Goal: Check status: Check status

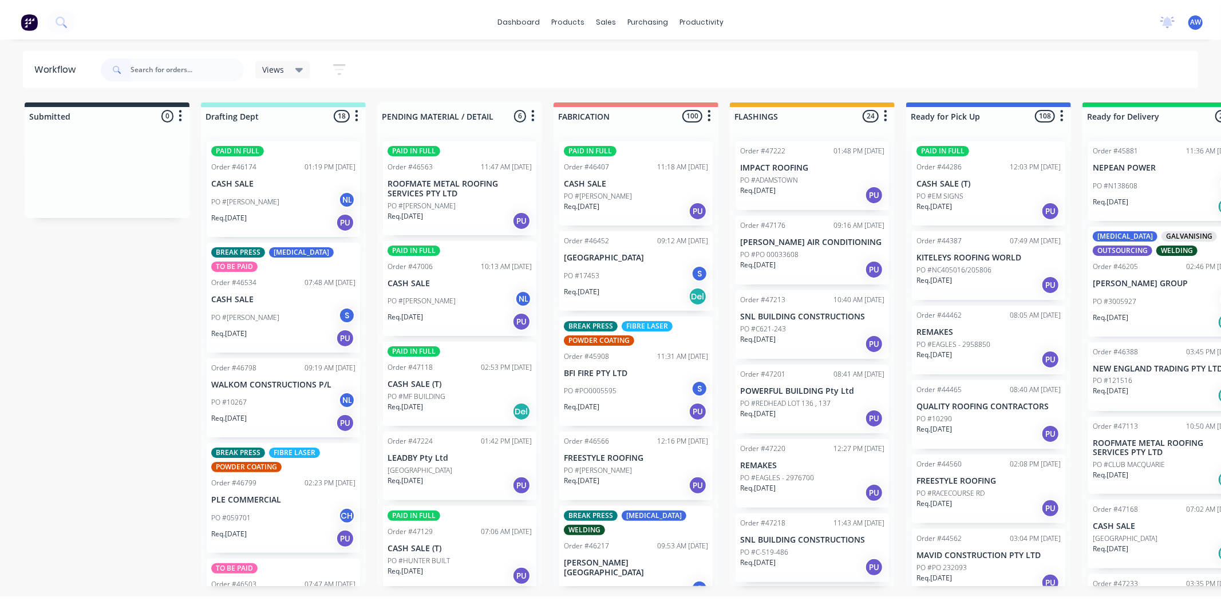
scroll to position [1435, 0]
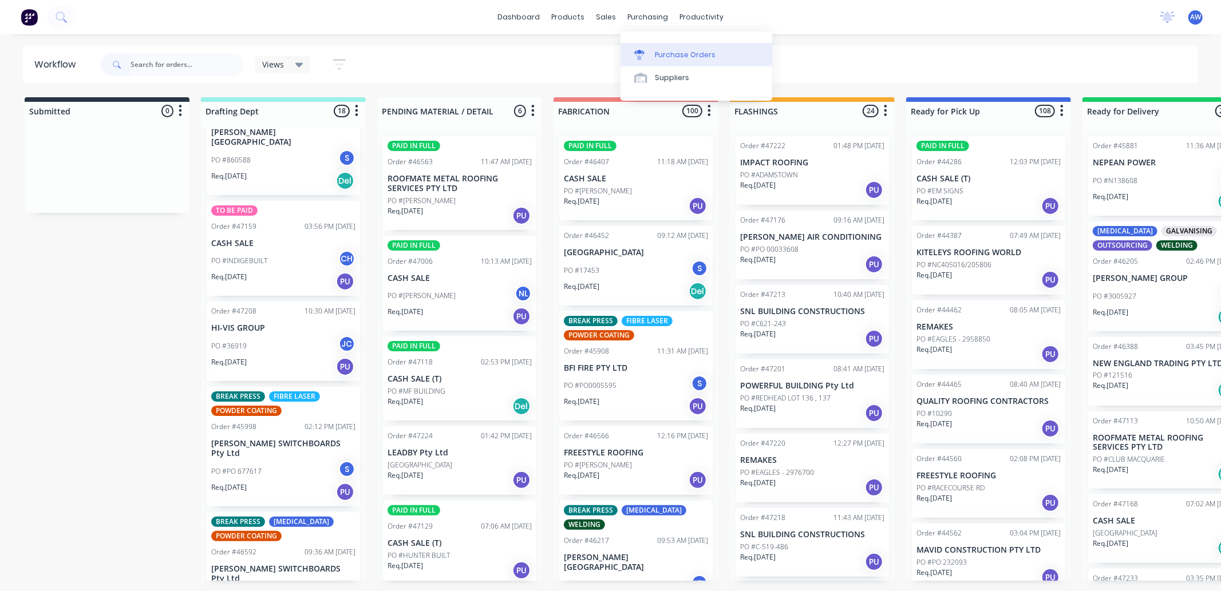
click at [677, 52] on div "Purchase Orders" at bounding box center [685, 55] width 61 height 10
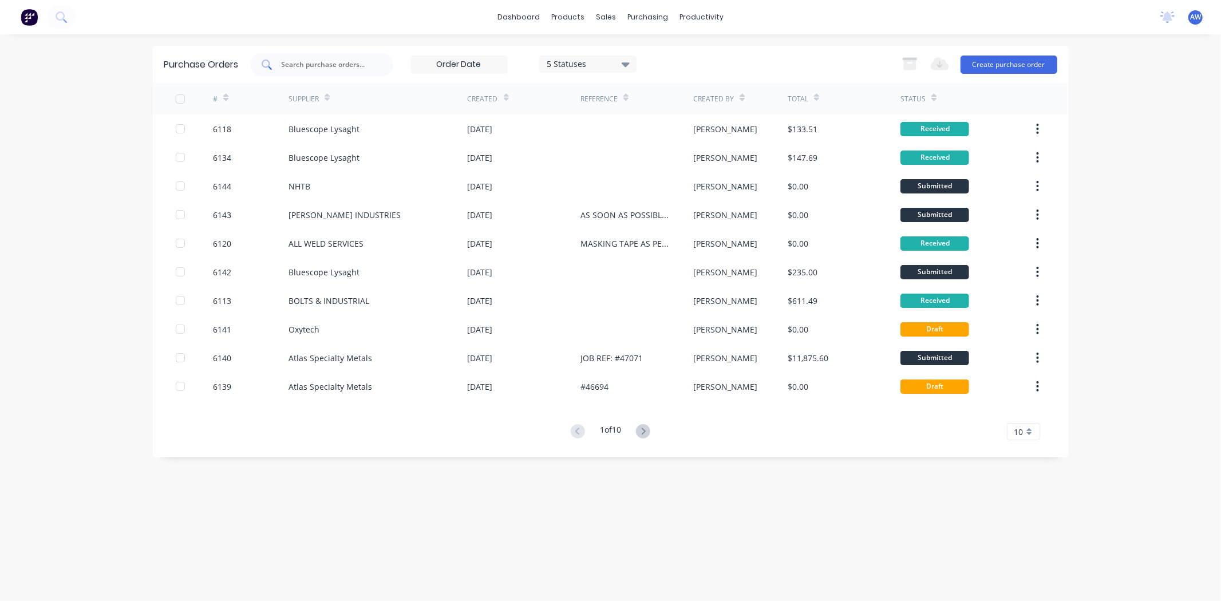
click at [325, 54] on div at bounding box center [321, 64] width 143 height 23
click at [329, 63] on input "text" at bounding box center [328, 64] width 95 height 11
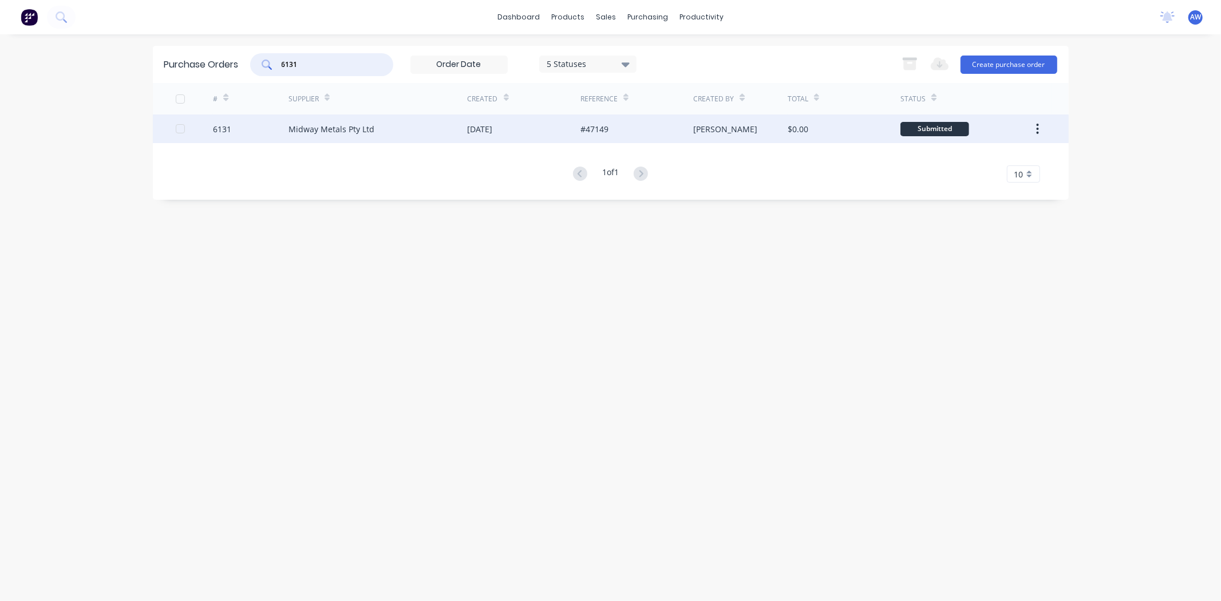
type input "6131"
click at [360, 135] on div "Midway Metals Pty Ltd" at bounding box center [378, 129] width 179 height 29
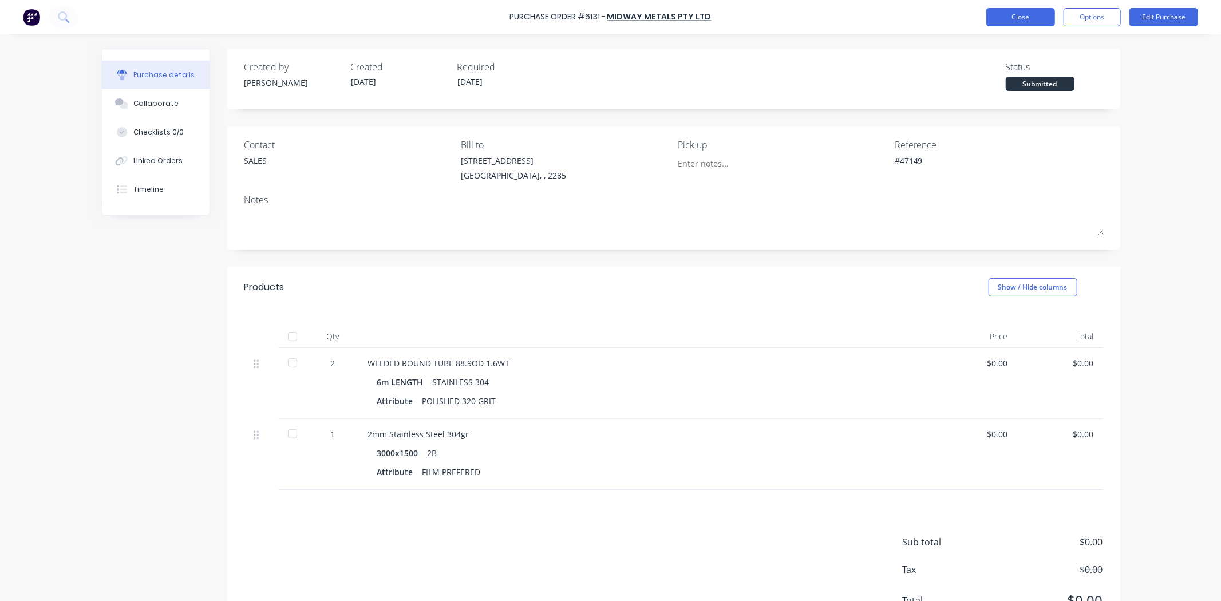
click at [1037, 9] on button "Close" at bounding box center [1021, 17] width 69 height 18
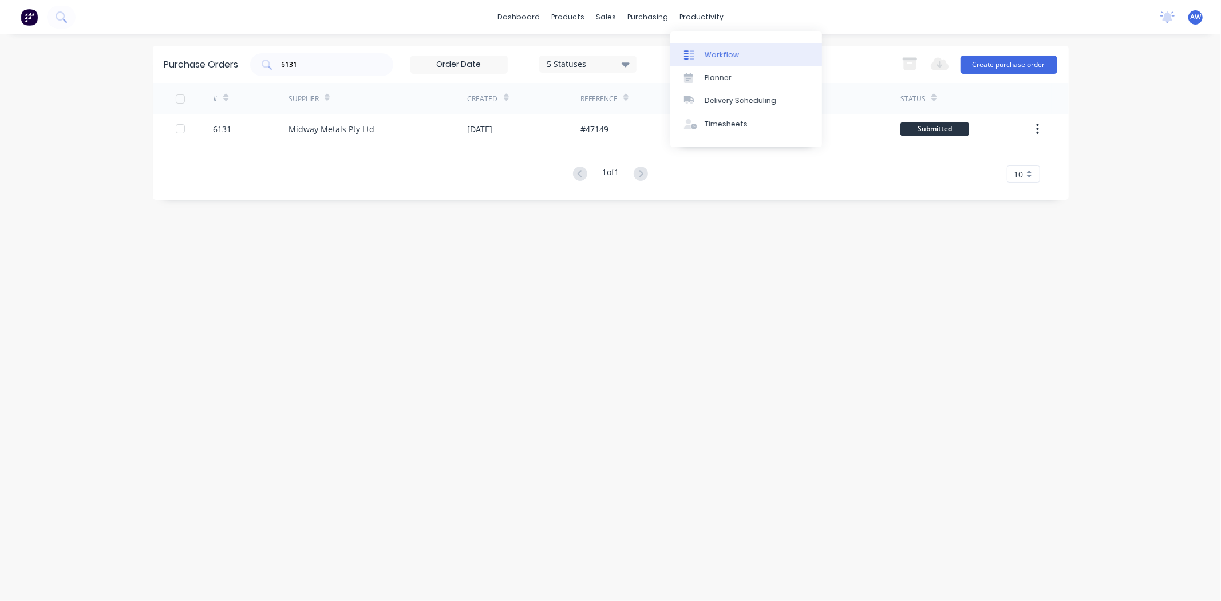
click at [711, 50] on div "Workflow" at bounding box center [722, 55] width 34 height 10
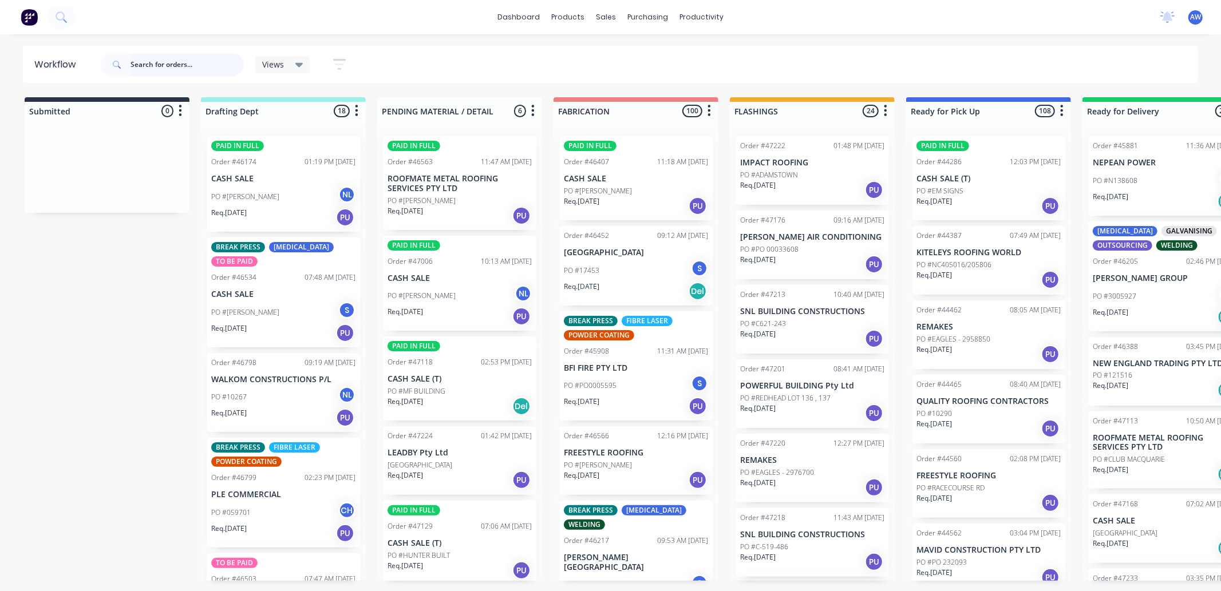
click at [182, 64] on input "text" at bounding box center [187, 64] width 113 height 23
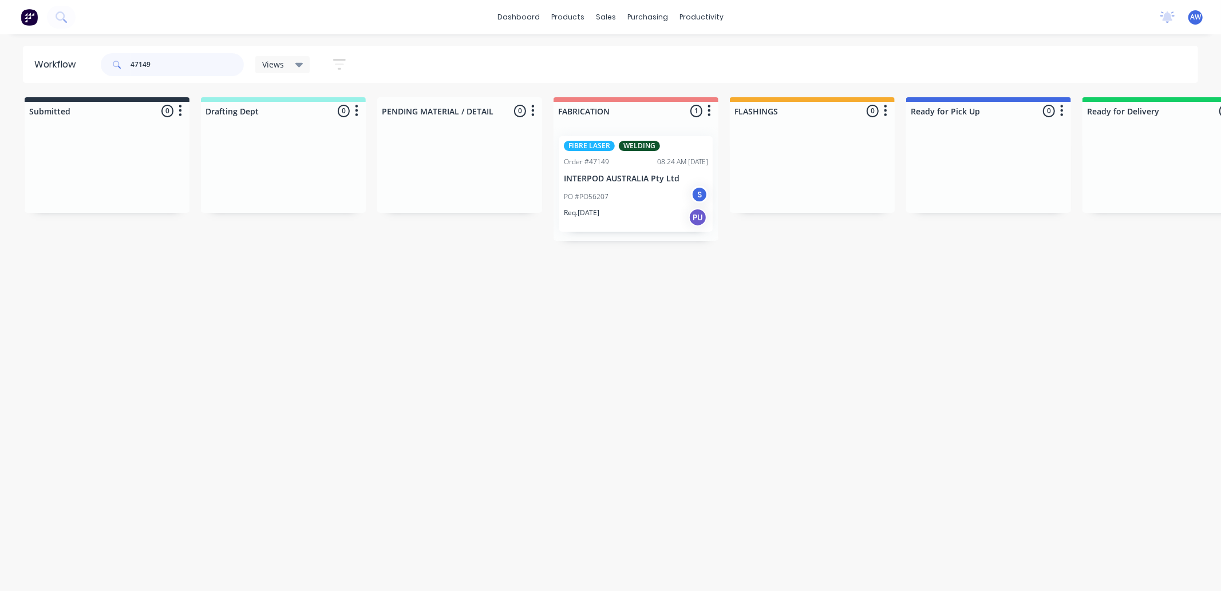
type input "47149"
click at [614, 192] on div "PO #PO56207 S" at bounding box center [636, 197] width 144 height 22
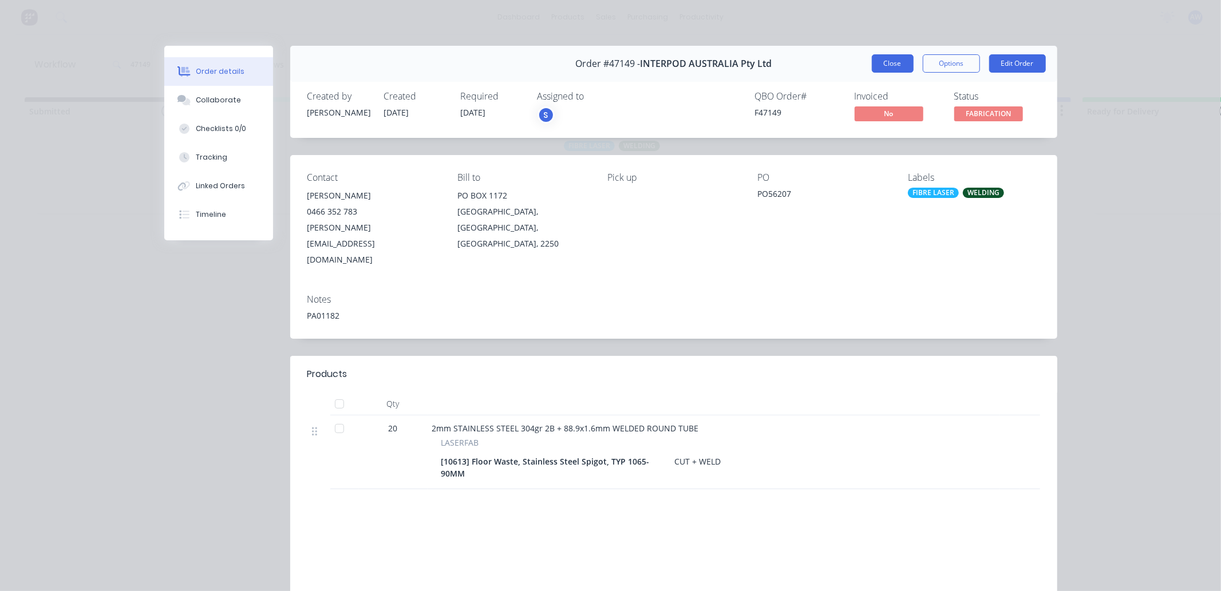
click at [886, 71] on button "Close" at bounding box center [893, 63] width 42 height 18
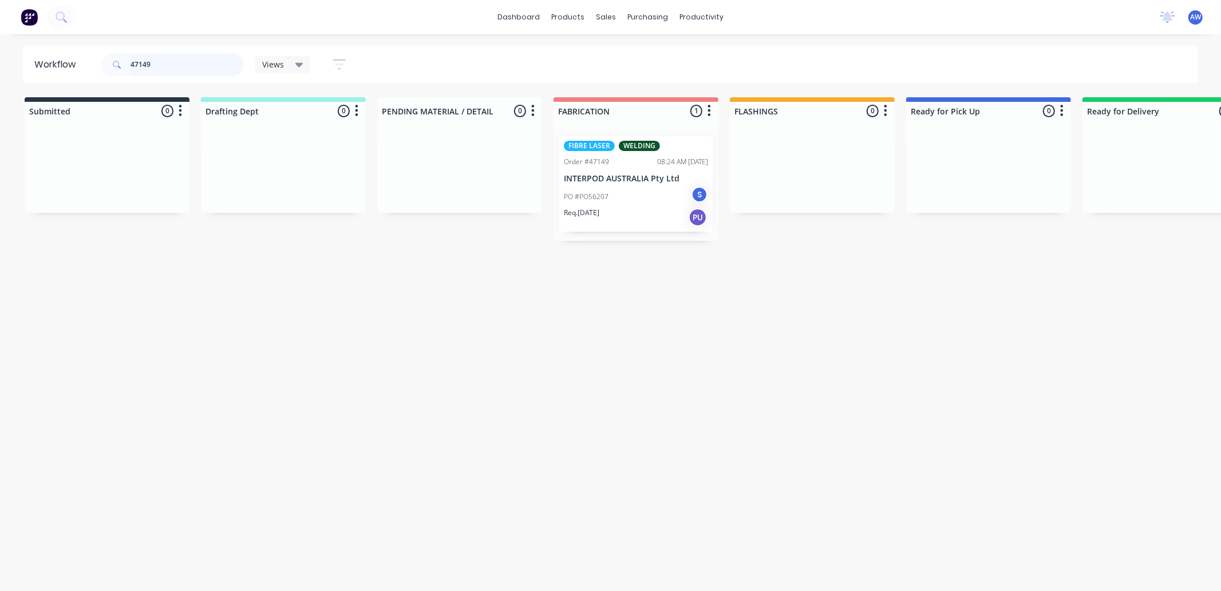
drag, startPoint x: 169, startPoint y: 64, endPoint x: 23, endPoint y: 53, distance: 147.0
click at [23, 53] on header "Workflow 47149 Views Save new view None (Default) edit [PERSON_NAME] edit Produ…" at bounding box center [611, 64] width 1176 height 37
